Goal: Transaction & Acquisition: Purchase product/service

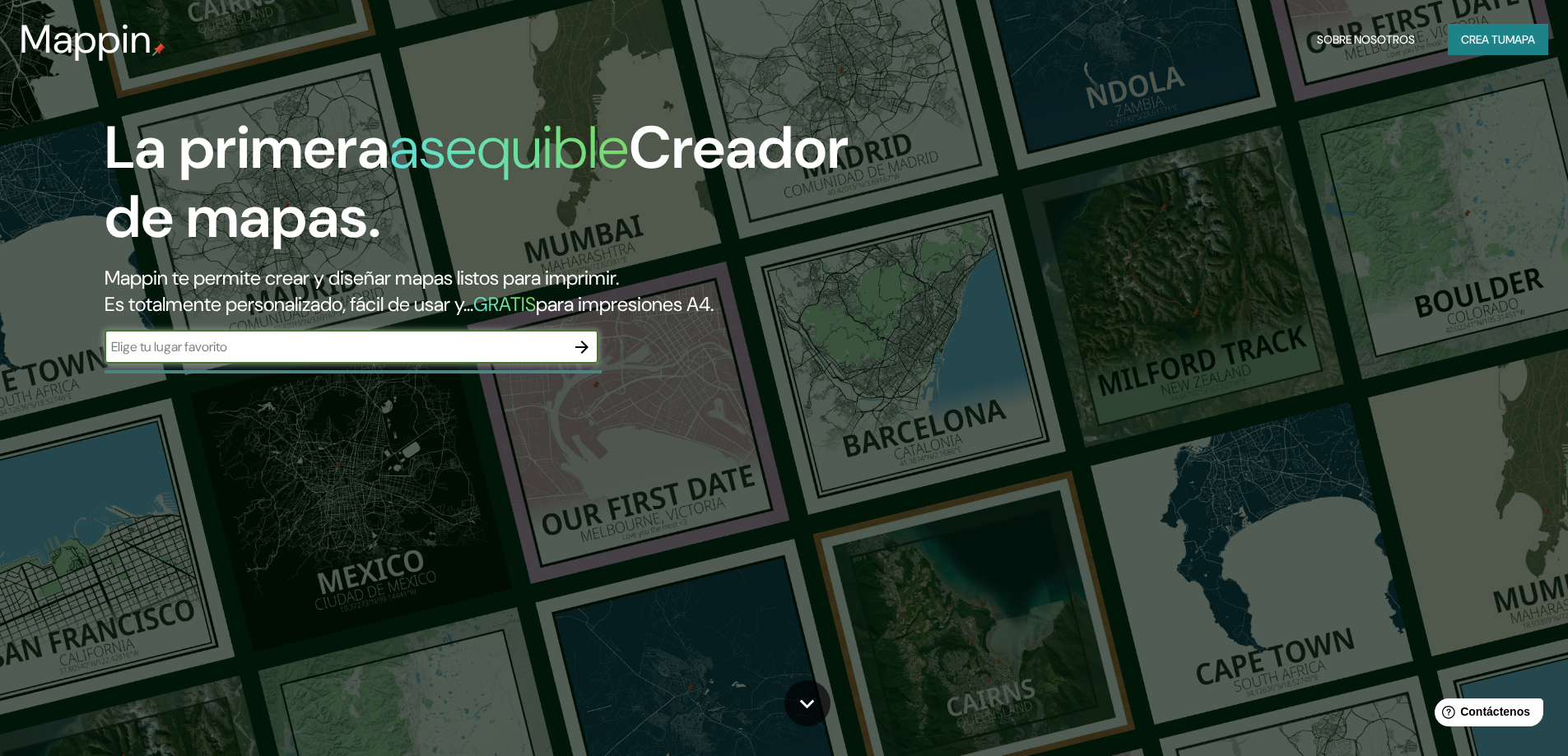
click at [451, 354] on input "text" at bounding box center [335, 346] width 461 height 19
type input "santiago"
click at [593, 343] on button "button" at bounding box center [581, 346] width 33 height 33
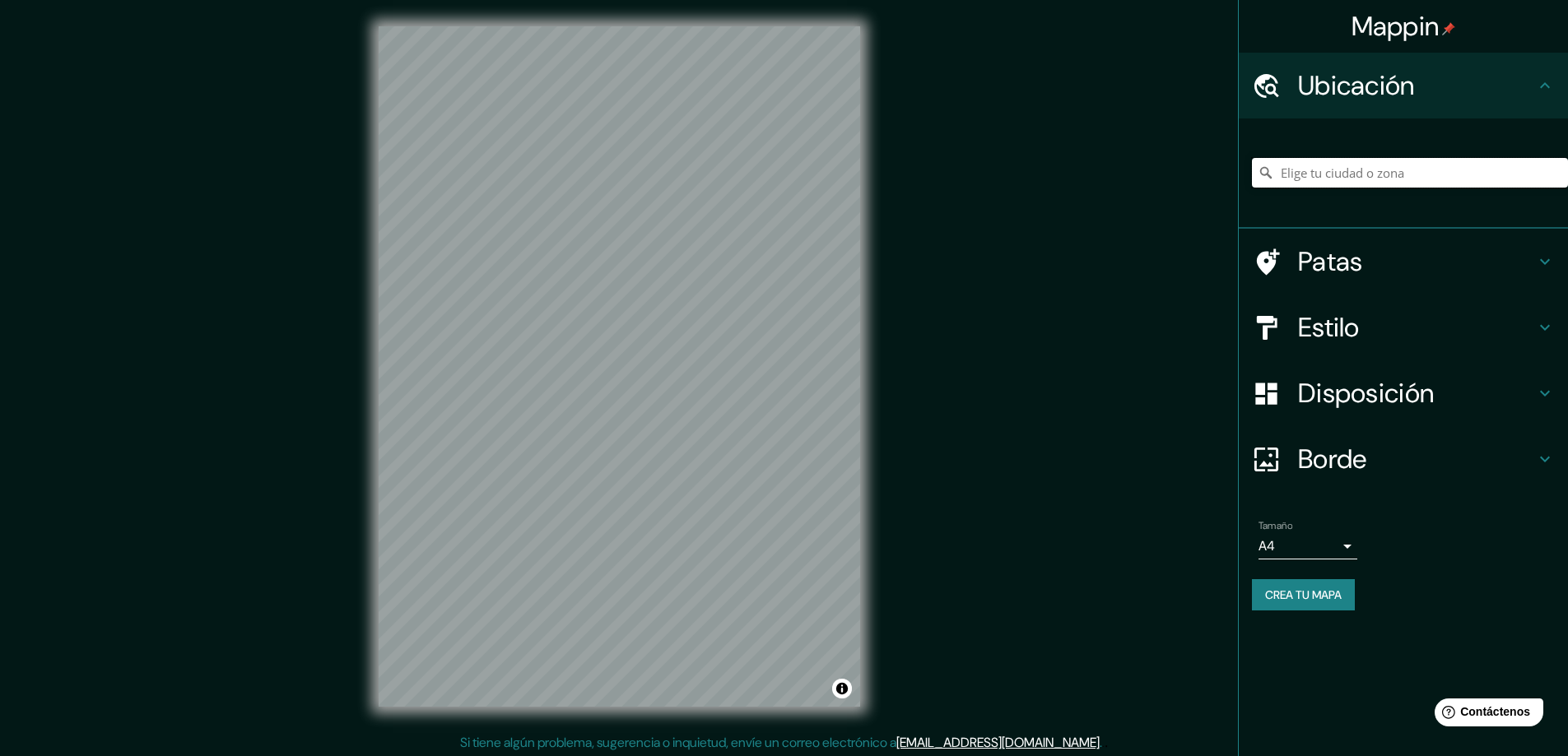
click at [1339, 158] on input "Elige tu ciudad o zona" at bounding box center [1410, 172] width 316 height 29
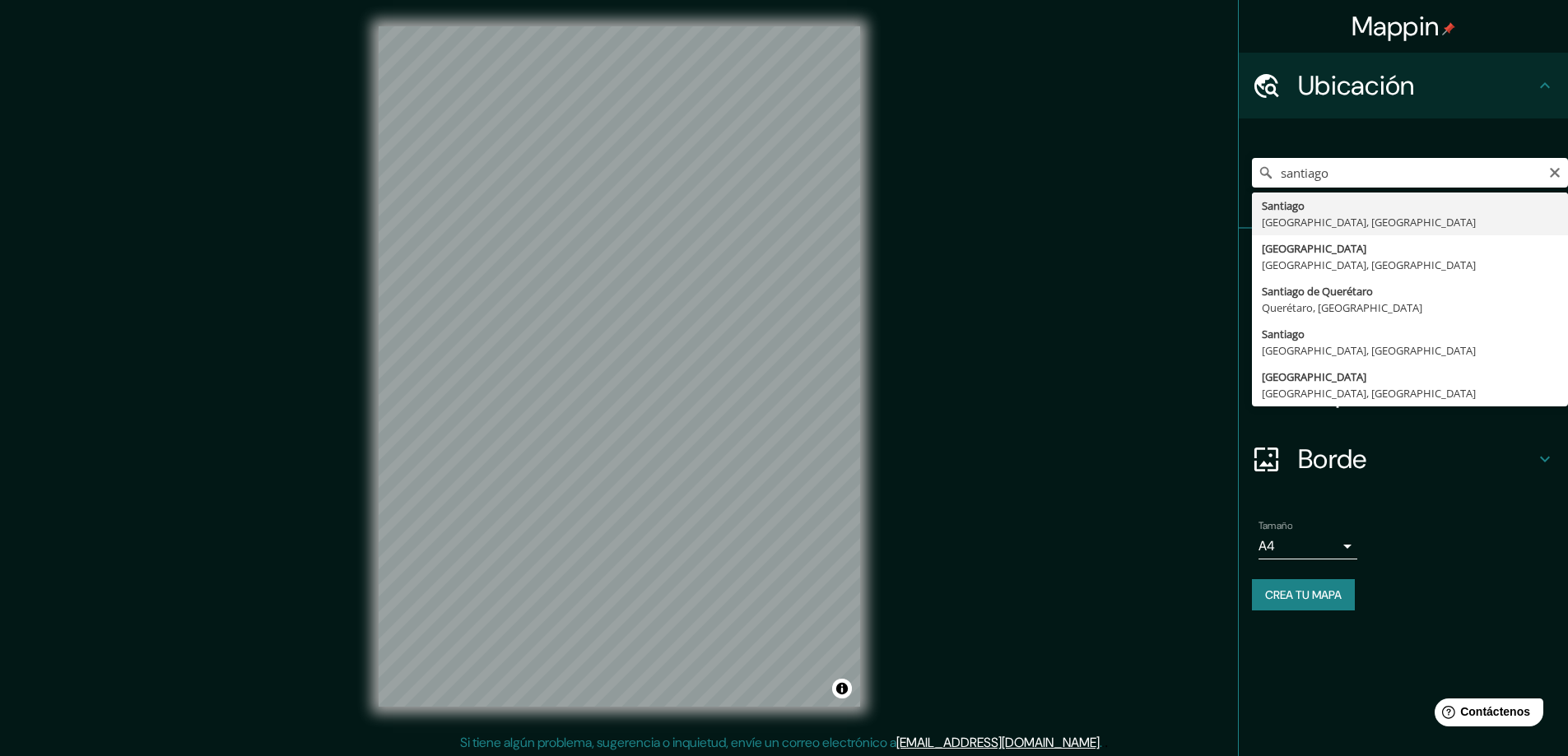
type input "[GEOGRAPHIC_DATA], [GEOGRAPHIC_DATA], [GEOGRAPHIC_DATA]"
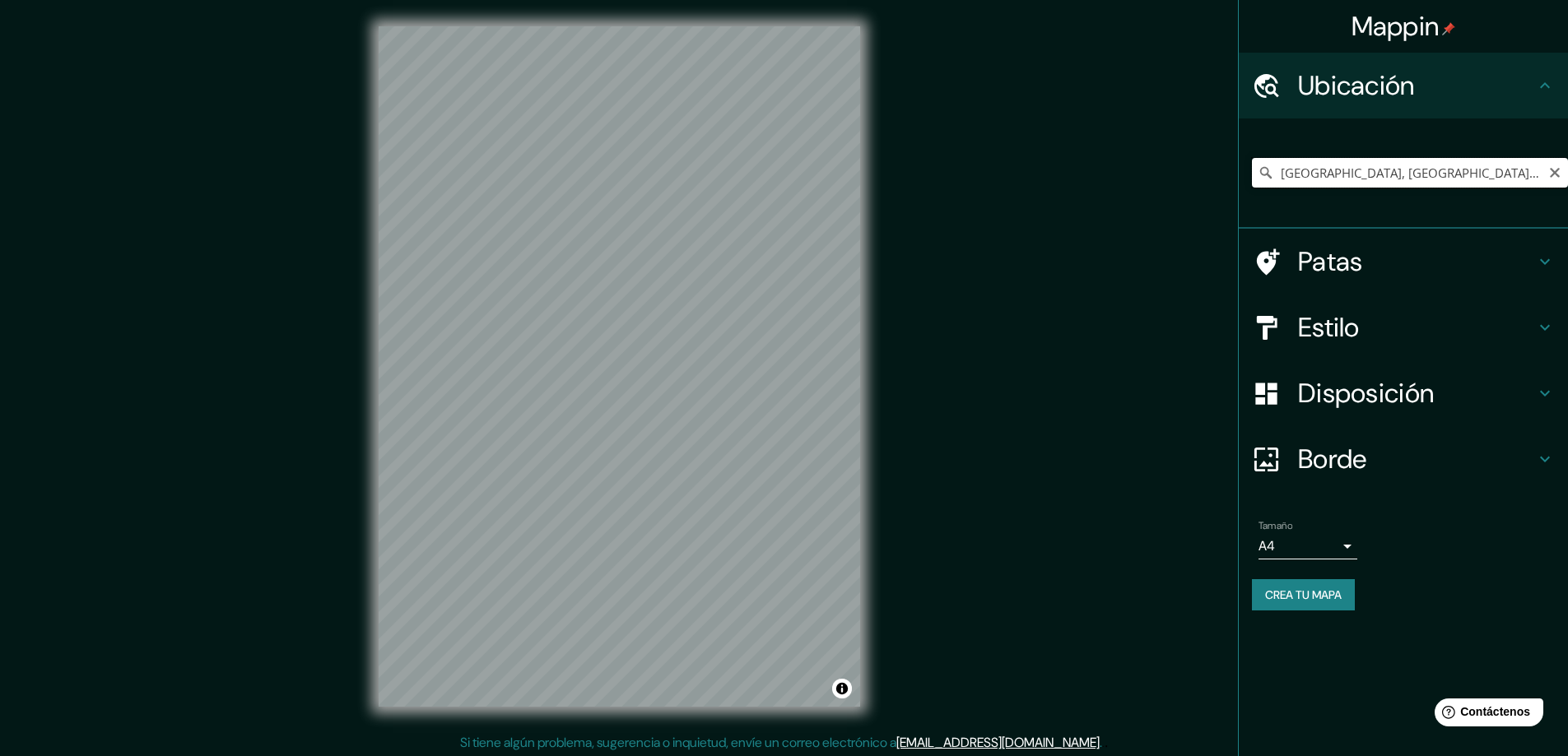
click at [1360, 171] on input "[GEOGRAPHIC_DATA], [GEOGRAPHIC_DATA], [GEOGRAPHIC_DATA]" at bounding box center [1410, 172] width 316 height 29
click at [1394, 177] on input "[GEOGRAPHIC_DATA], [GEOGRAPHIC_DATA], [GEOGRAPHIC_DATA]" at bounding box center [1410, 172] width 316 height 29
click at [1397, 175] on input "[GEOGRAPHIC_DATA], [GEOGRAPHIC_DATA], [GEOGRAPHIC_DATA]" at bounding box center [1410, 172] width 316 height 29
click at [1557, 165] on button "Claro" at bounding box center [1555, 171] width 13 height 16
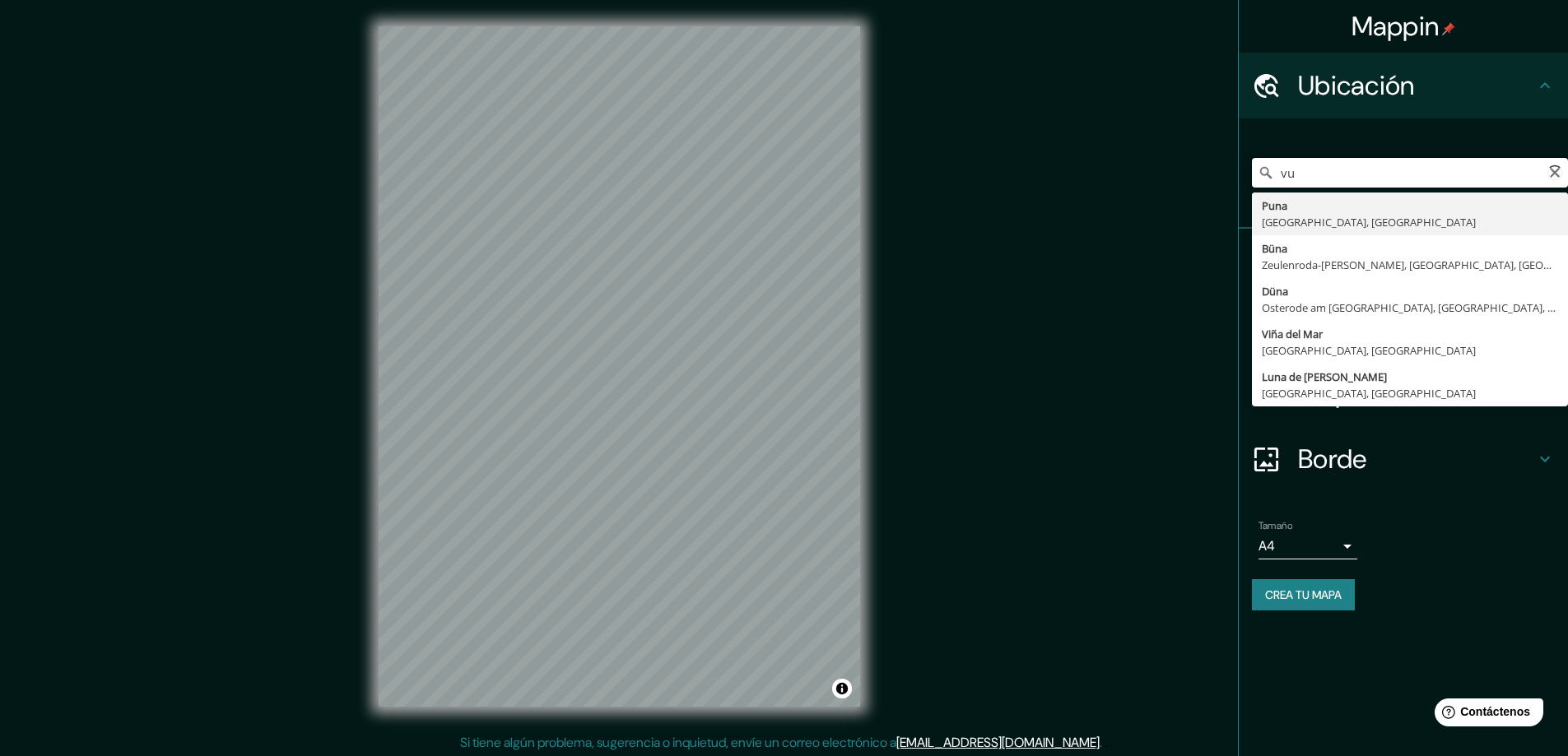
type input "v"
type input "[PERSON_NAME][GEOGRAPHIC_DATA], [GEOGRAPHIC_DATA], [GEOGRAPHIC_DATA]"
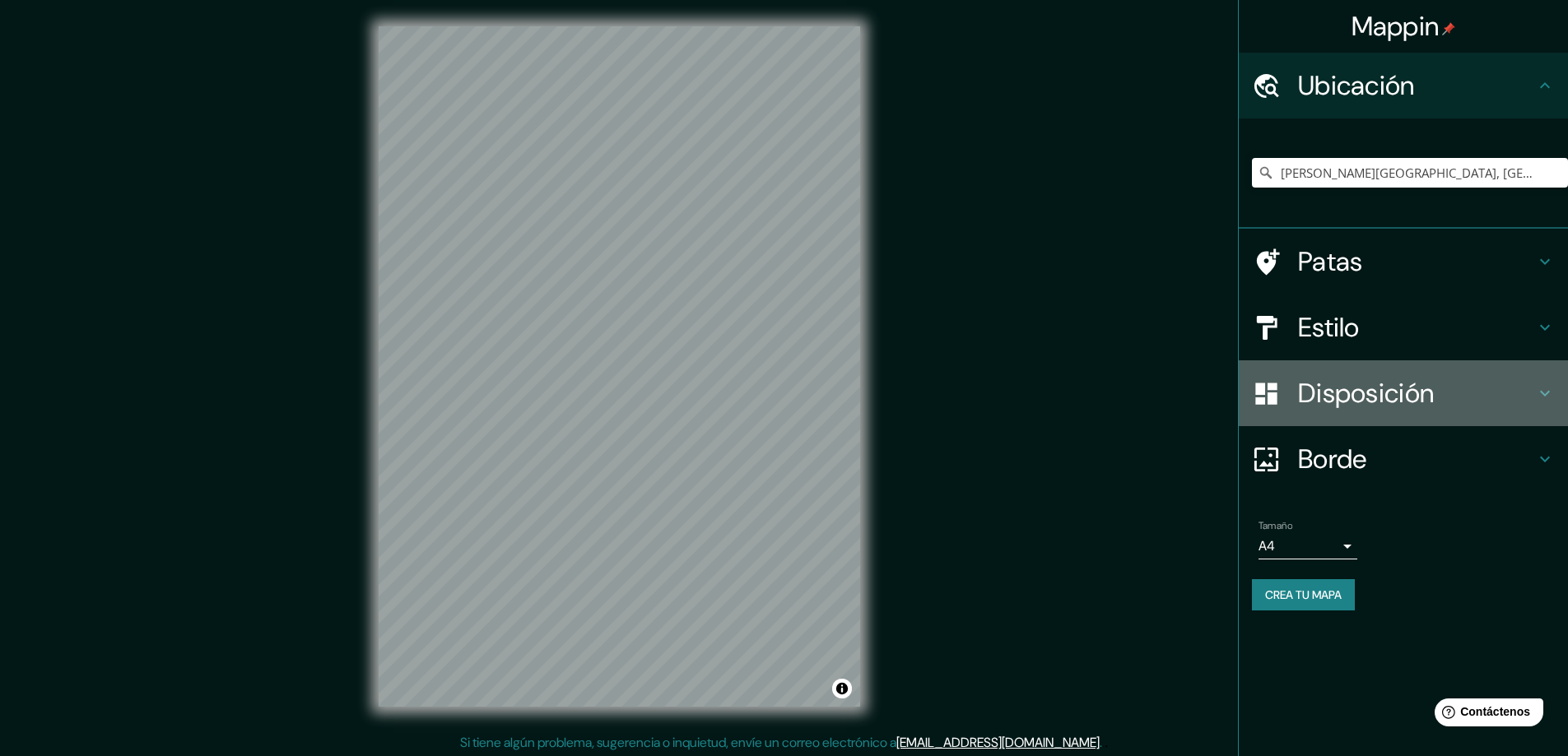
click at [1348, 396] on font "Disposición" at bounding box center [1365, 393] width 136 height 35
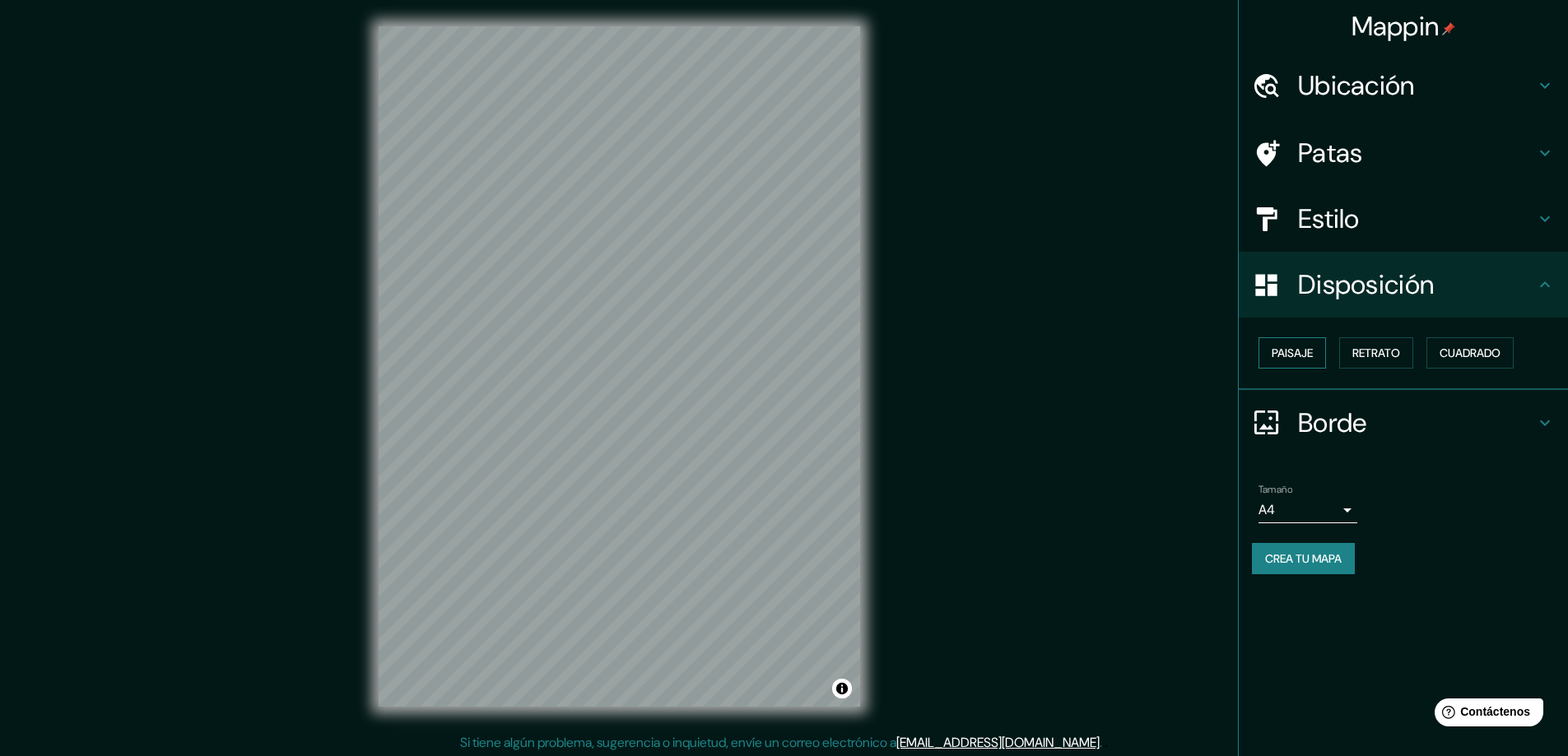
click at [1270, 346] on button "Paisaje" at bounding box center [1293, 353] width 68 height 31
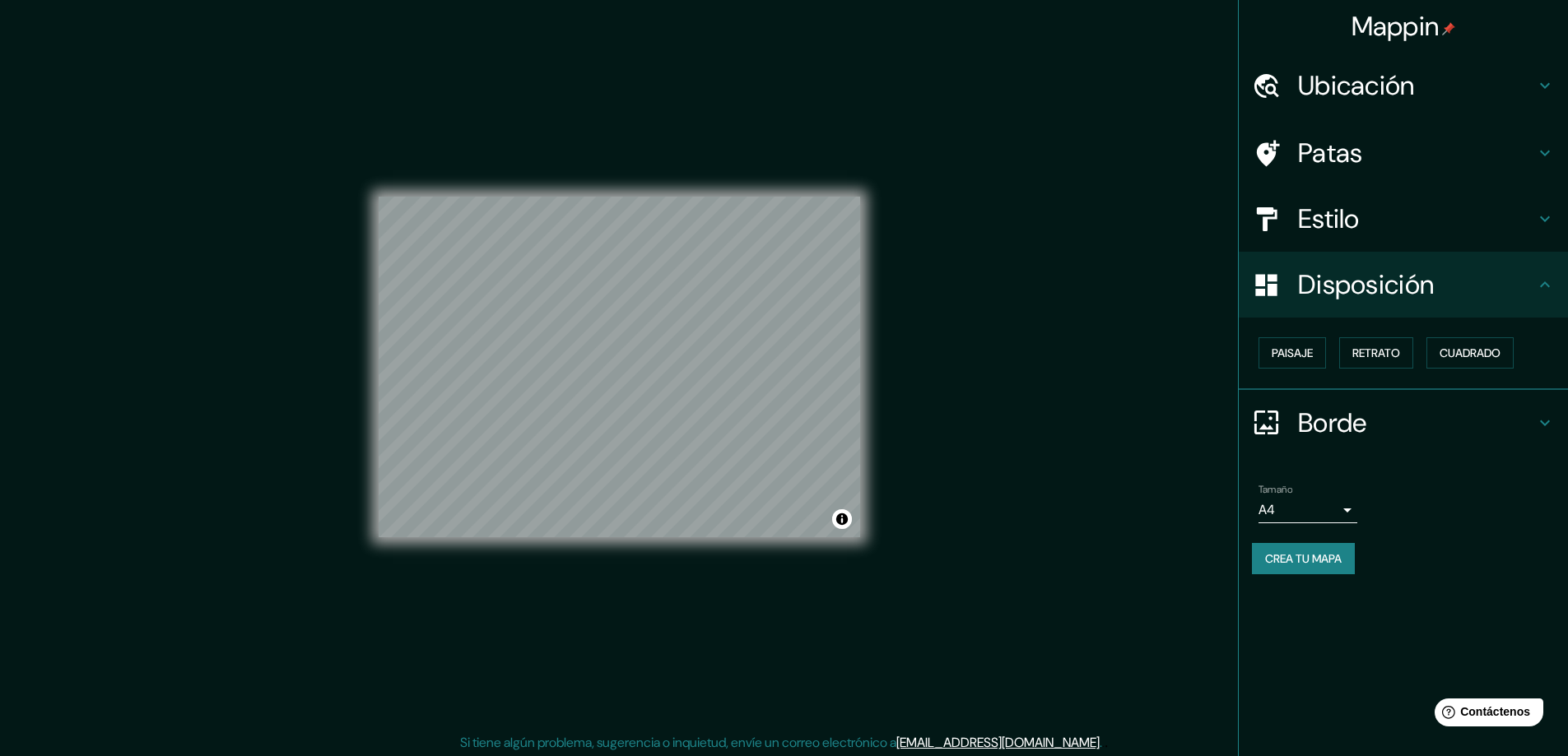
click at [1360, 211] on font "Estilo" at bounding box center [1328, 219] width 61 height 35
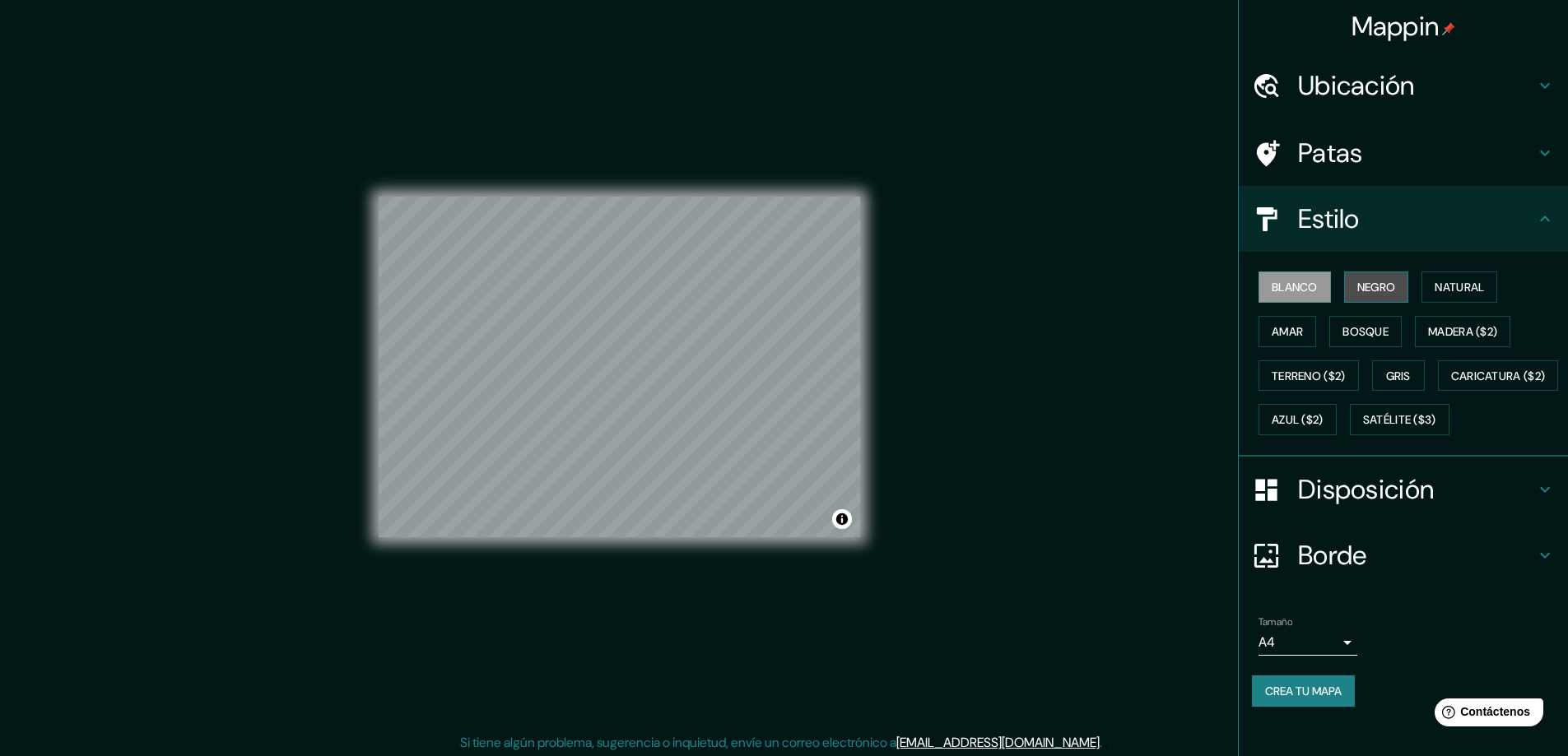
click at [1359, 294] on font "Negro" at bounding box center [1377, 287] width 39 height 15
click at [1435, 292] on font "Natural" at bounding box center [1460, 287] width 50 height 15
click at [1357, 318] on button "Bosque" at bounding box center [1365, 331] width 73 height 31
click at [1271, 324] on font "Amar" at bounding box center [1286, 331] width 31 height 15
click at [1437, 338] on font "Madera ($2)" at bounding box center [1462, 331] width 69 height 15
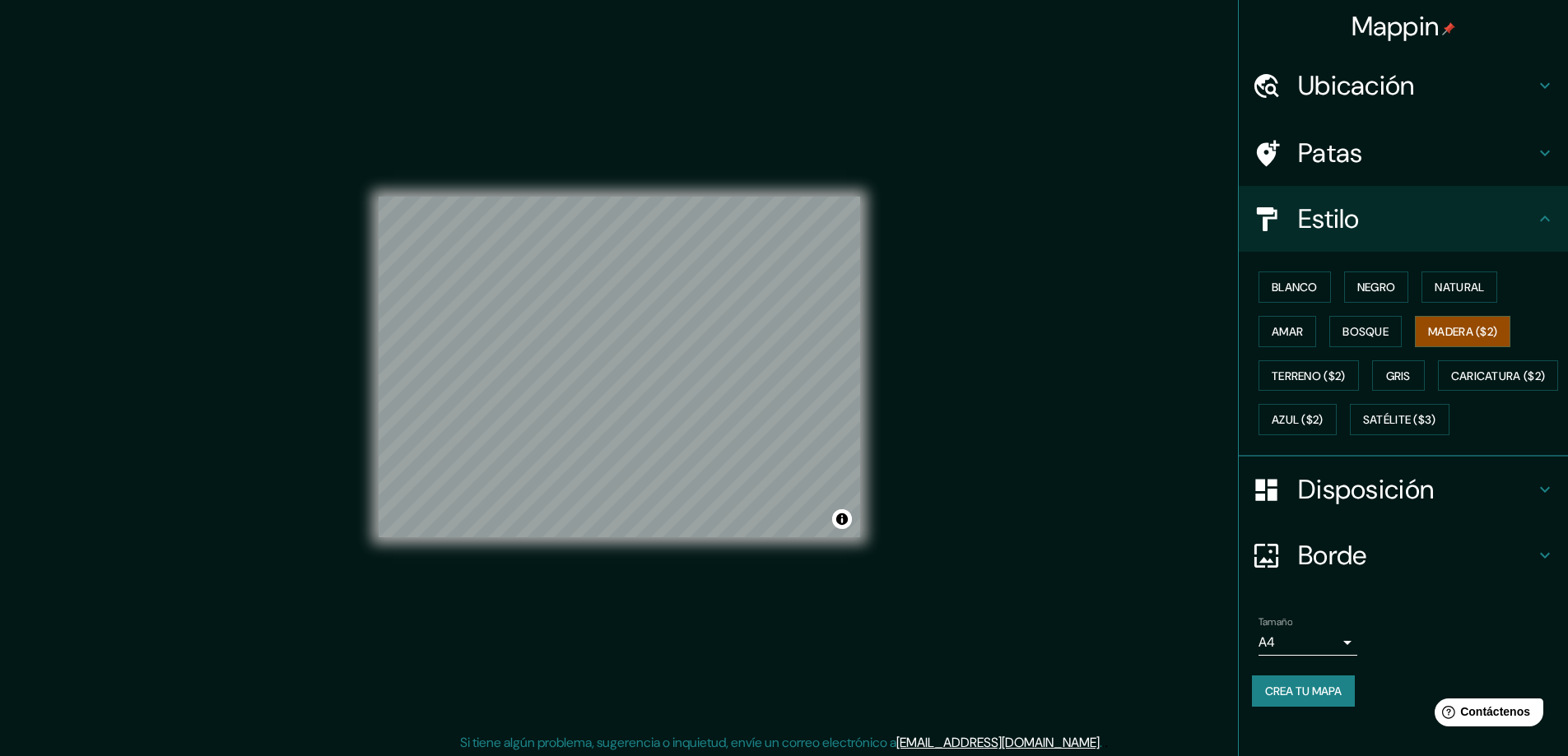
click at [1362, 375] on div "Blanco Negro Natural Amar Bosque Madera ($2) Terreno ($2) Gris Caricatura ($2) …" at bounding box center [1410, 353] width 316 height 177
click at [1396, 369] on font "Gris" at bounding box center [1398, 376] width 25 height 15
click at [1451, 384] on font "Caricatura ($2)" at bounding box center [1498, 376] width 95 height 15
click at [1324, 416] on font "Azul ($2)" at bounding box center [1297, 420] width 52 height 15
click at [1363, 428] on font "Satélite ($3)" at bounding box center [1399, 420] width 73 height 15
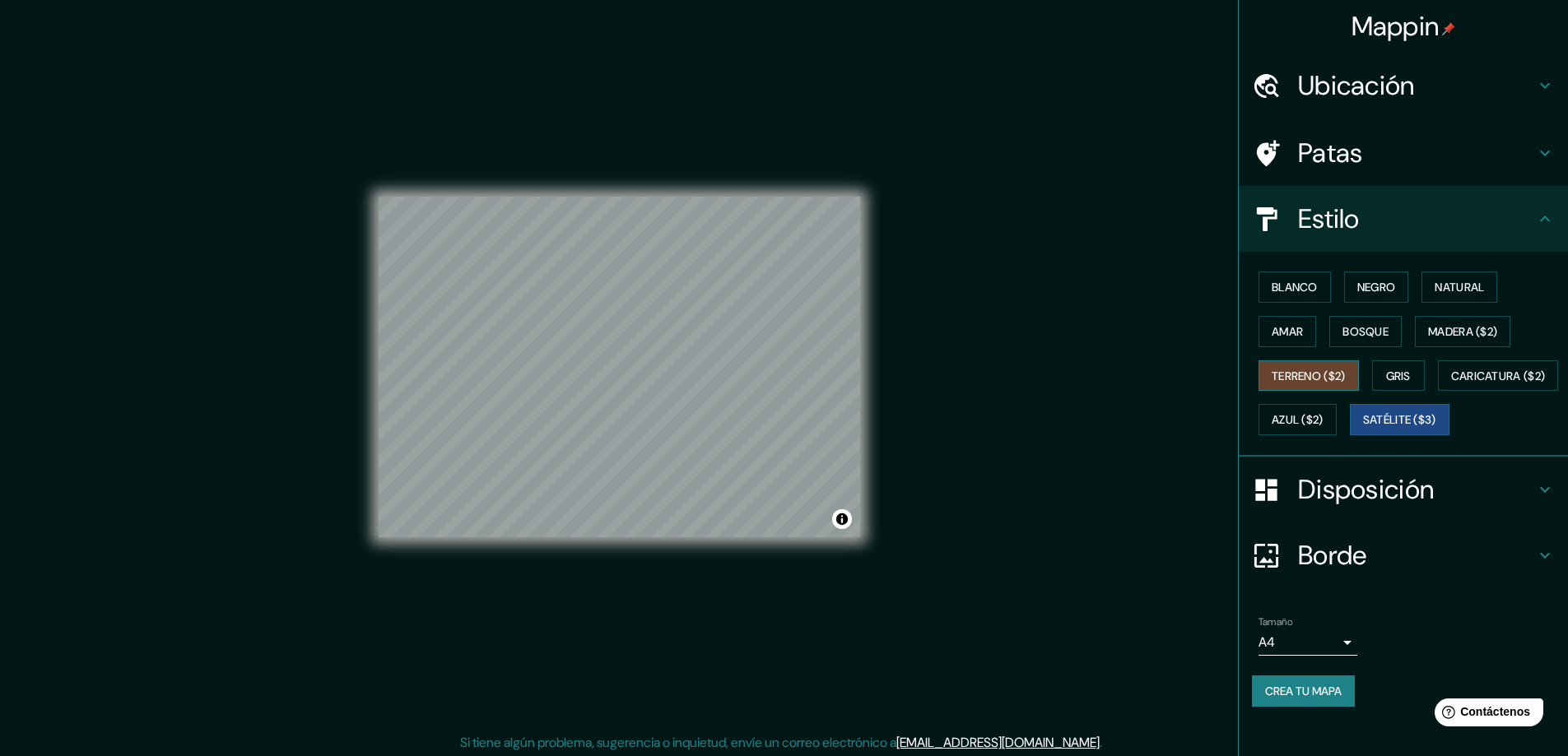
click at [1307, 370] on font "Terreno ($2)" at bounding box center [1308, 376] width 74 height 15
click at [1282, 341] on font "Amar" at bounding box center [1286, 331] width 31 height 21
click at [1370, 330] on font "Bosque" at bounding box center [1365, 331] width 46 height 15
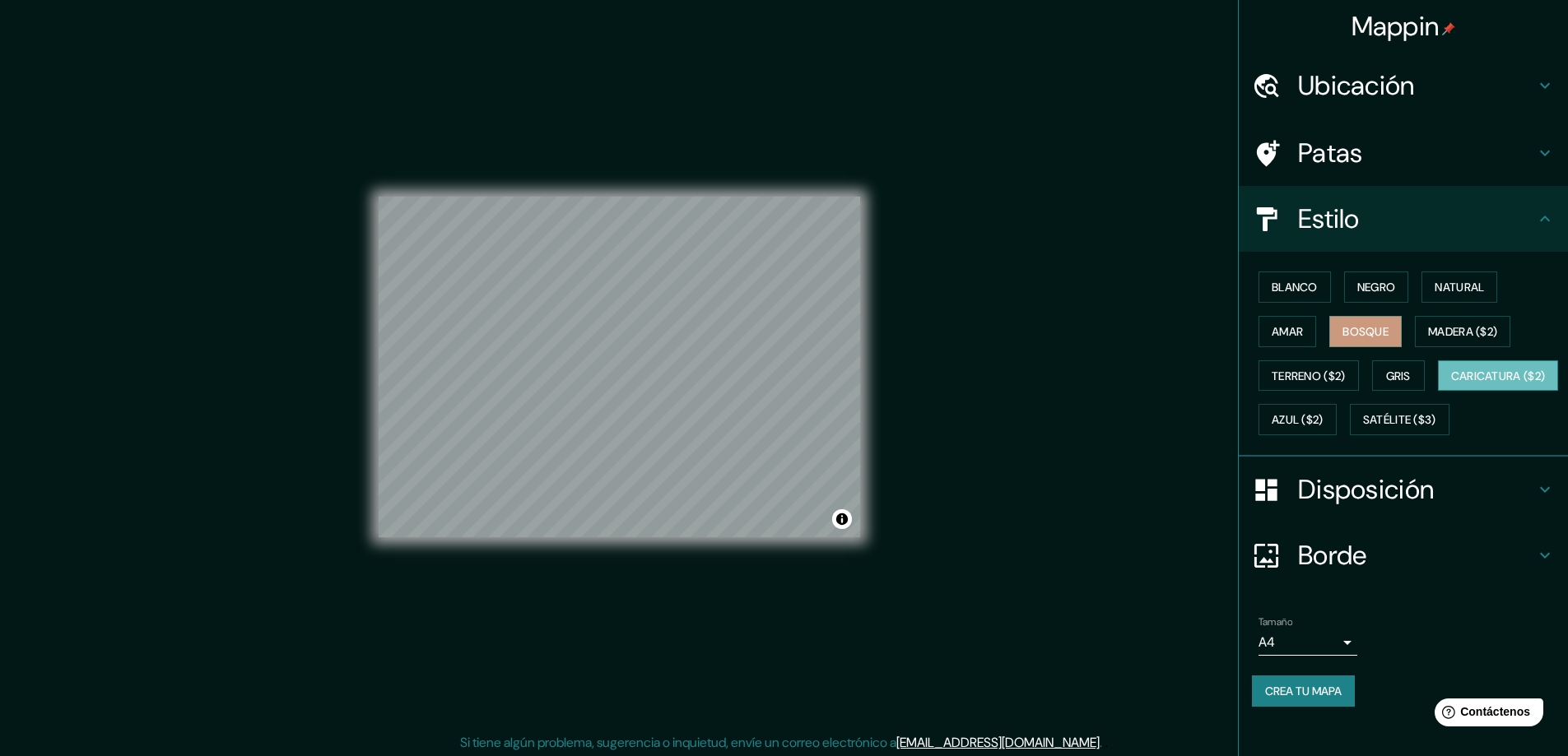
click at [1451, 384] on font "Caricatura ($2)" at bounding box center [1498, 376] width 95 height 15
